Goal: Task Accomplishment & Management: Manage account settings

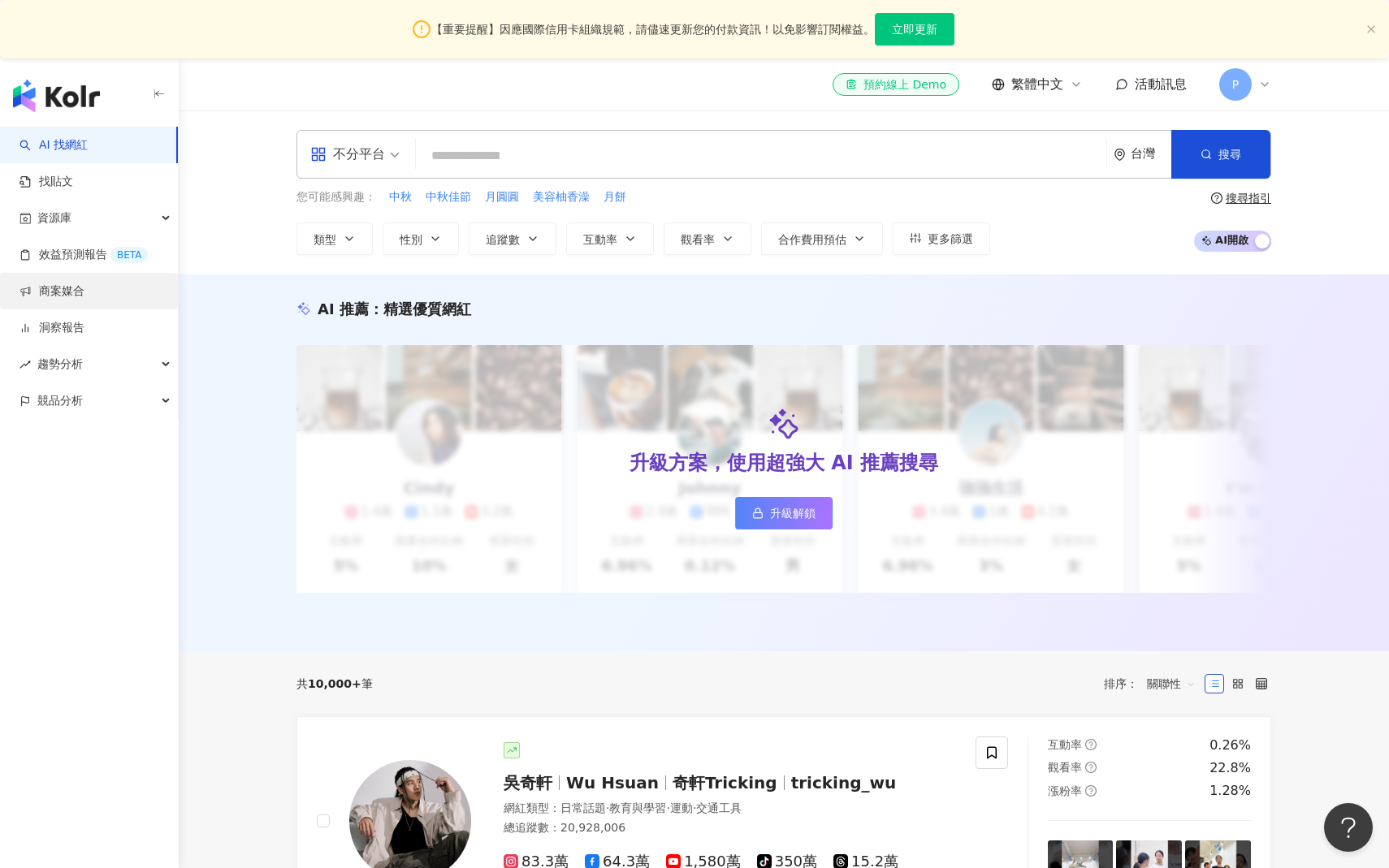
click at [85, 300] on link "商案媒合" at bounding box center [52, 291] width 65 height 16
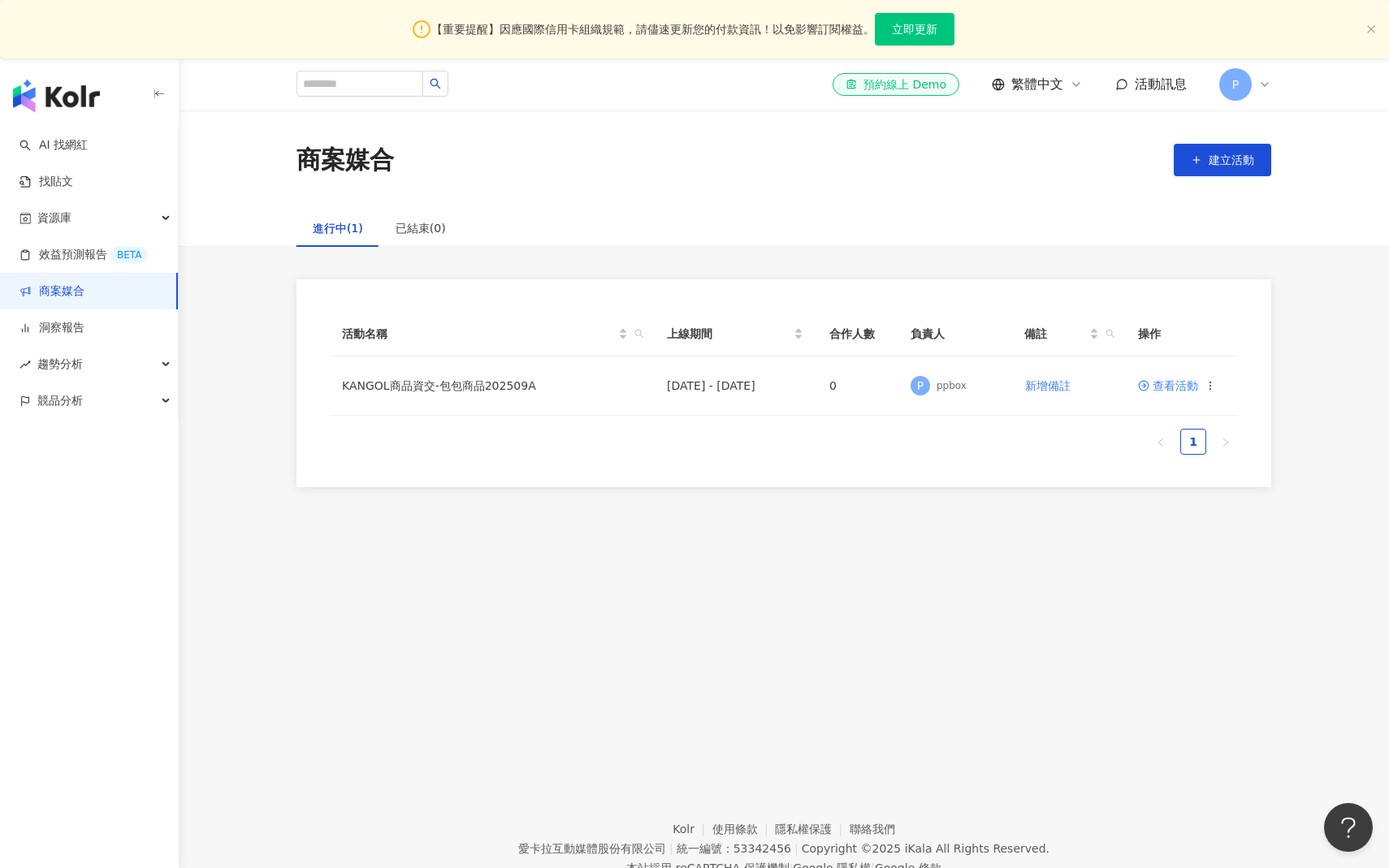
click at [618, 440] on ul "1" at bounding box center [784, 441] width 910 height 26
click at [1170, 384] on span "查看活動" at bounding box center [1168, 385] width 60 height 11
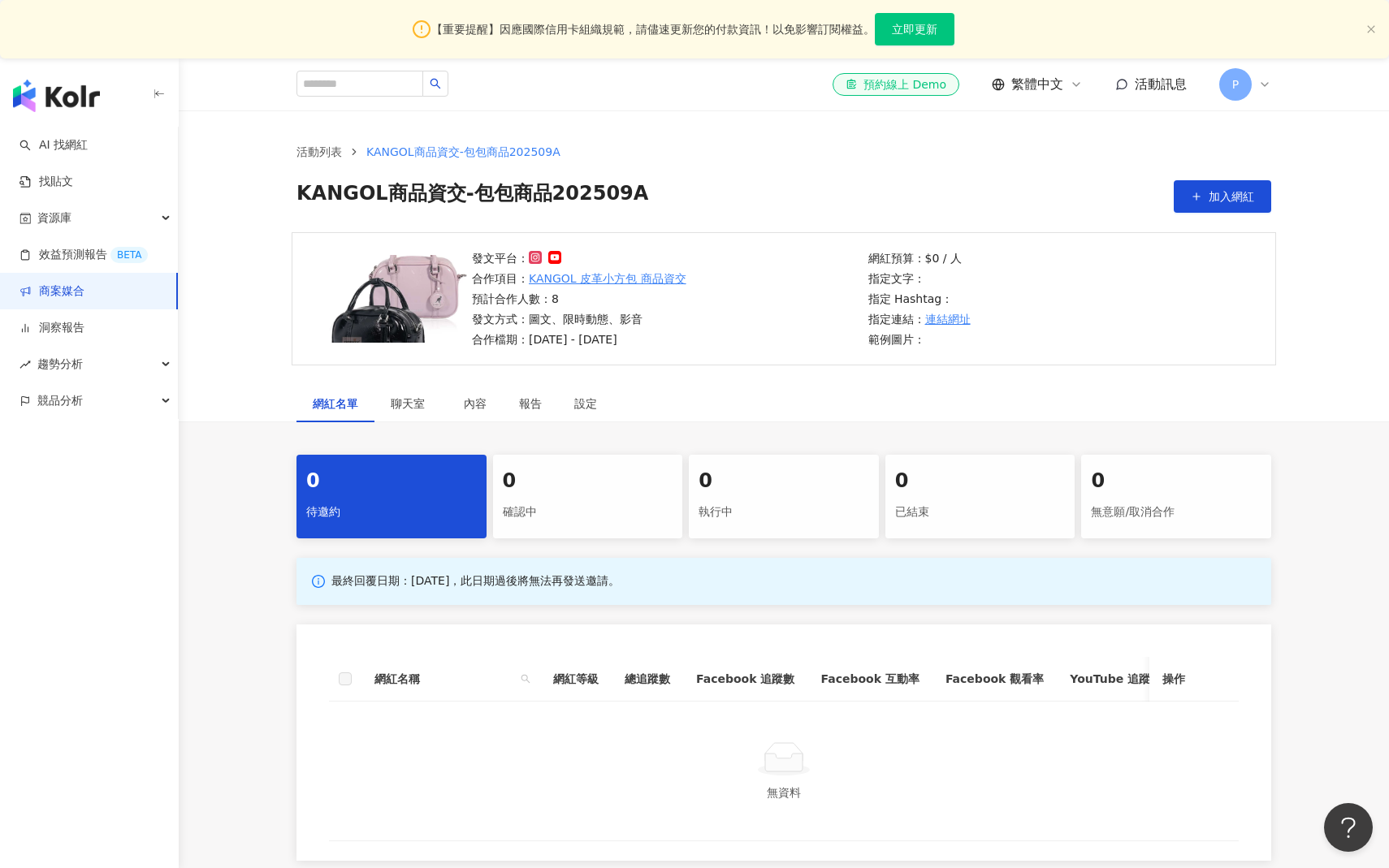
click at [946, 406] on div "網紅名單 聊天室 內容 報告 設定" at bounding box center [784, 403] width 1040 height 37
click at [402, 485] on div "0" at bounding box center [391, 482] width 171 height 28
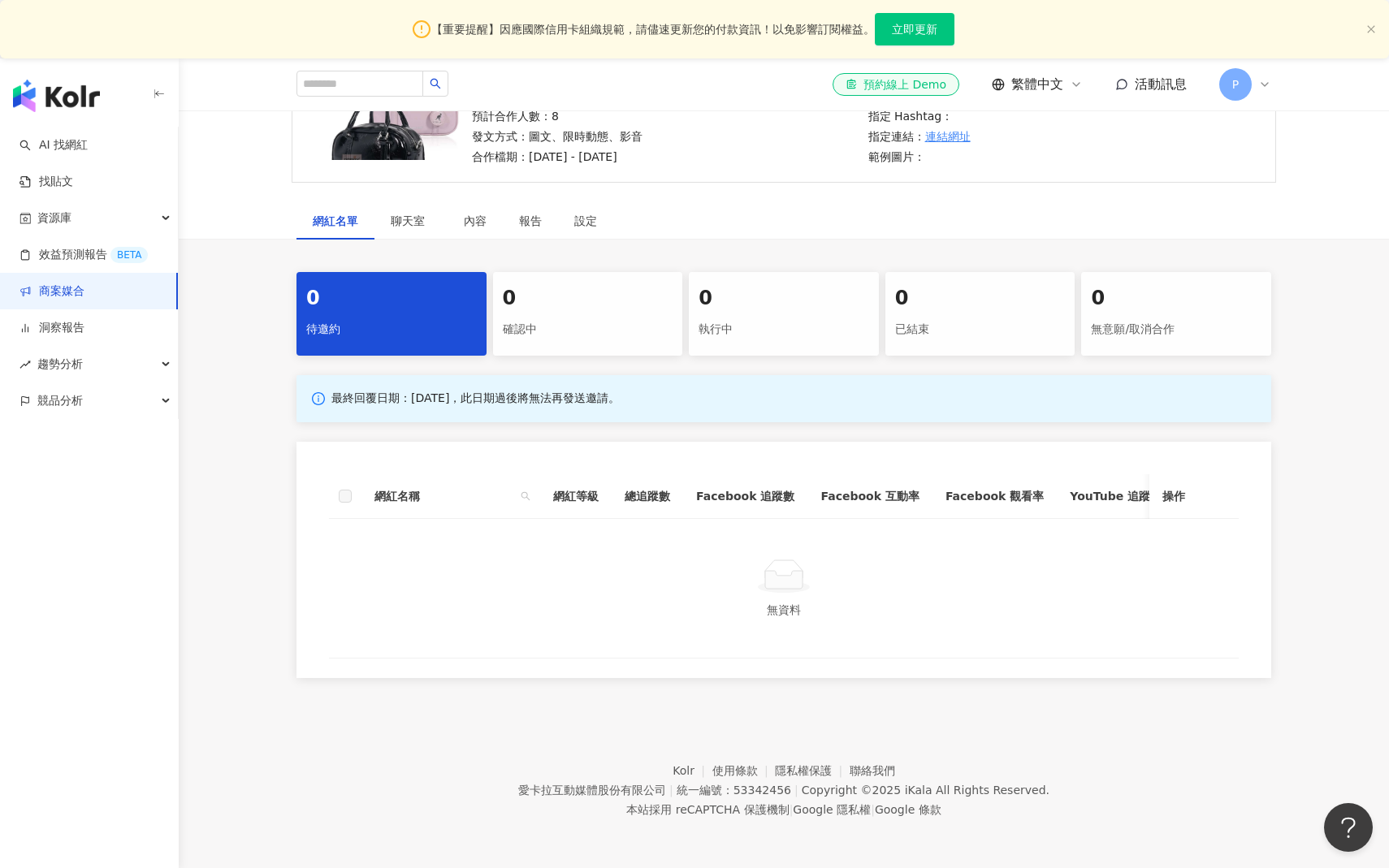
click at [413, 606] on div "無資料" at bounding box center [784, 609] width 871 height 18
click at [216, 506] on div "0 待邀約 0 確認中 0 執行中 0 已結束 0 無意願/取消合作 最終回覆日期：[DATE]，此日期過後將無法再發送邀請。 網紅名稱 網紅等級 總追蹤數 …" at bounding box center [784, 475] width 1211 height 406
